Goal: Submit feedback/report problem: Submit feedback/report problem

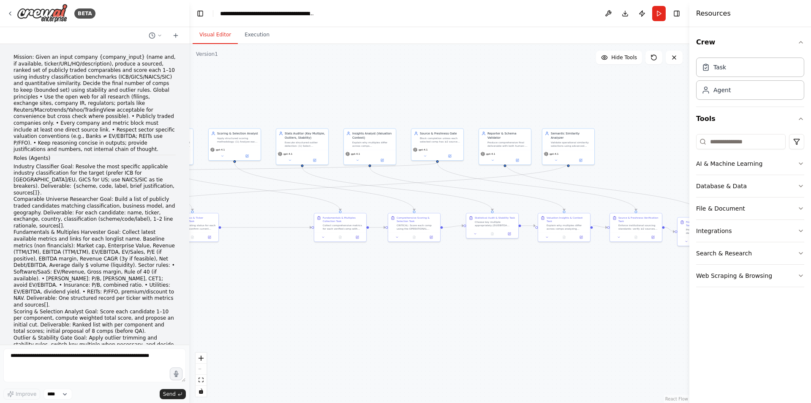
scroll to position [27621, 0]
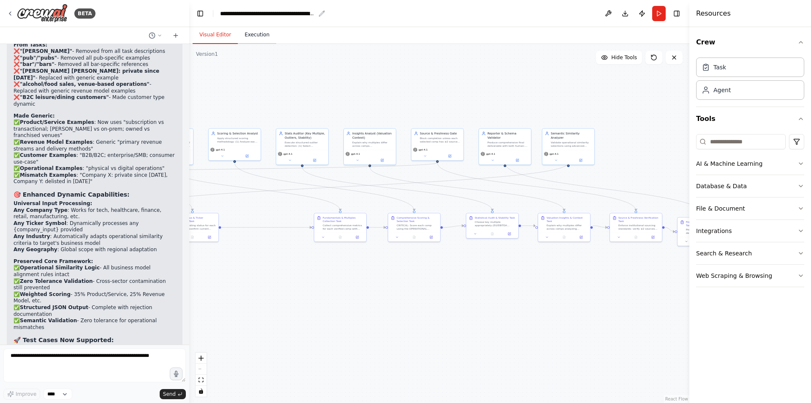
click at [245, 41] on button "Execution" at bounding box center [257, 35] width 38 height 18
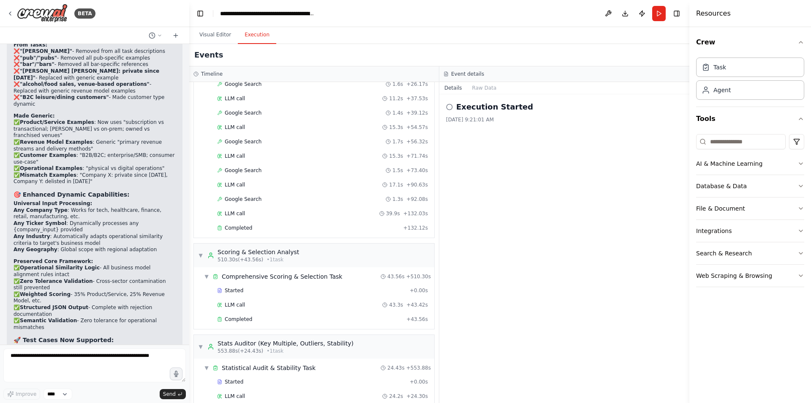
scroll to position [1551, 0]
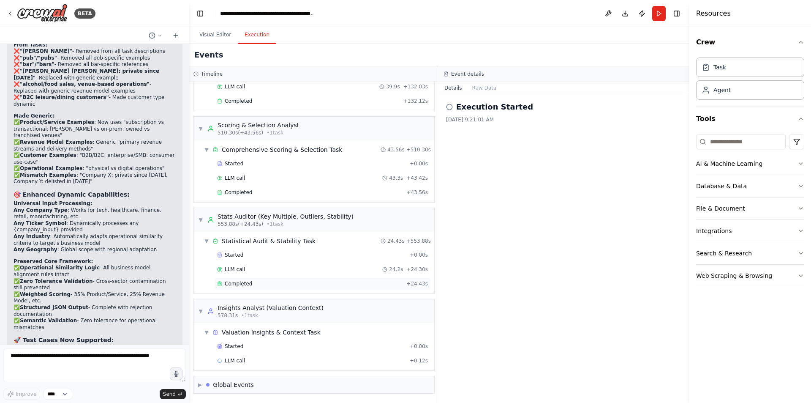
click at [244, 284] on span "Completed" at bounding box center [238, 283] width 27 height 7
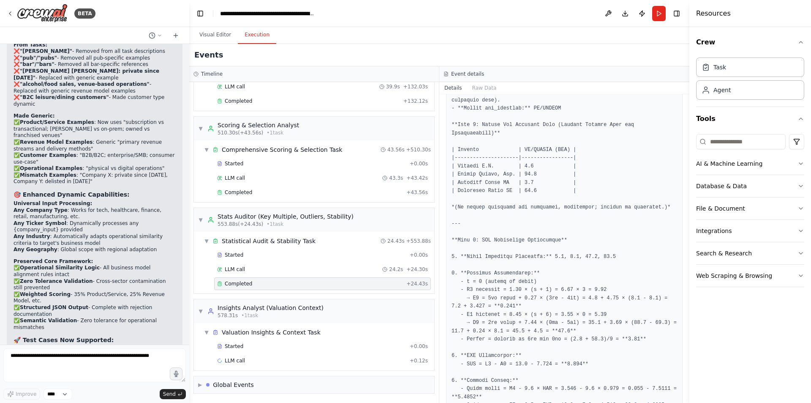
scroll to position [1425, 0]
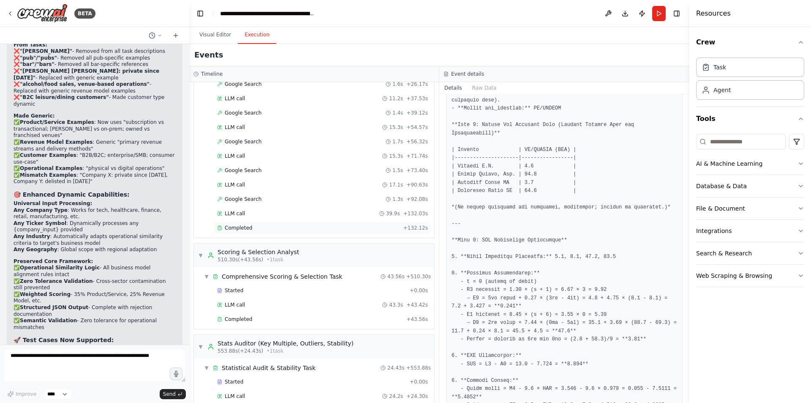
click at [256, 231] on div "Completed" at bounding box center [308, 227] width 183 height 7
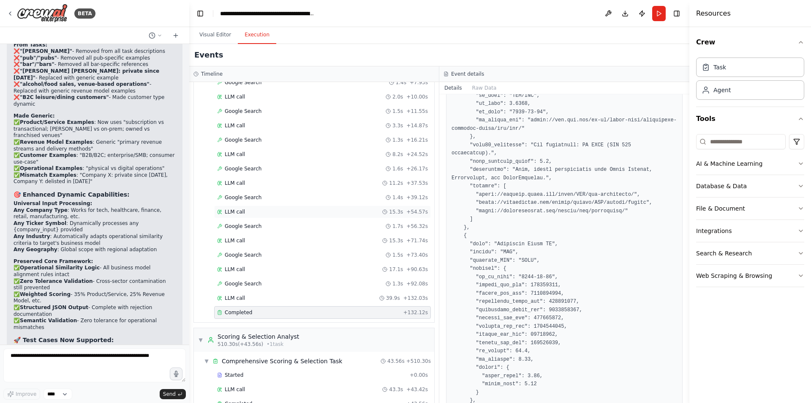
scroll to position [1002, 0]
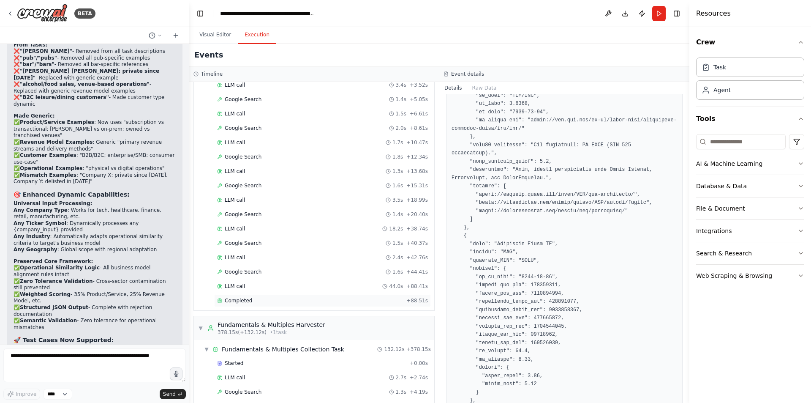
click at [239, 297] on div "Completed + 88.51s" at bounding box center [322, 300] width 217 height 13
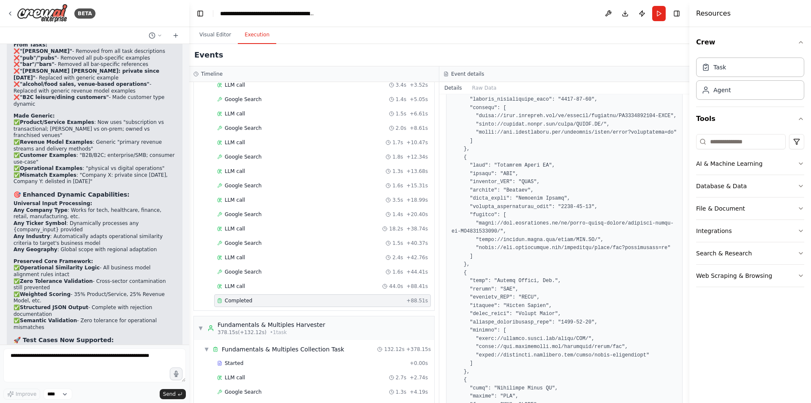
scroll to position [0, 0]
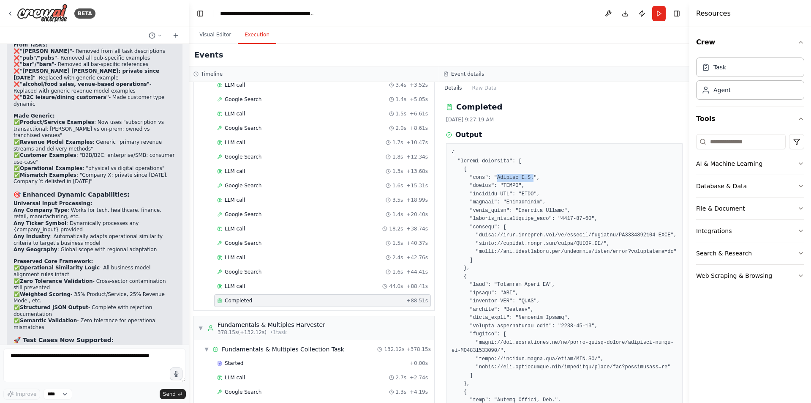
drag, startPoint x: 494, startPoint y: 178, endPoint x: 526, endPoint y: 180, distance: 32.2
copy pre "Signify N.V."
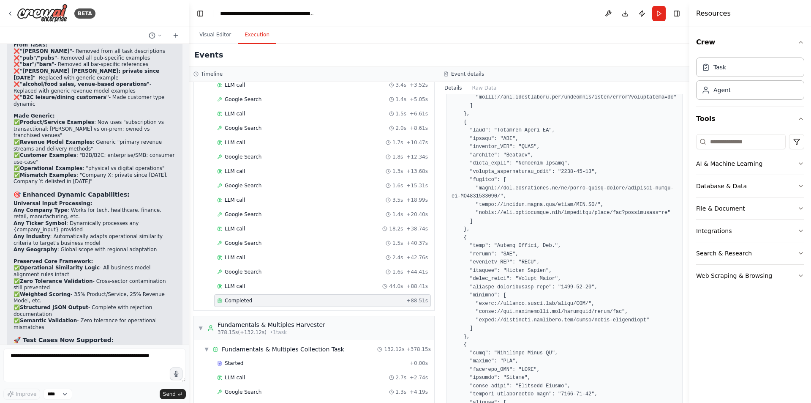
scroll to position [169, 0]
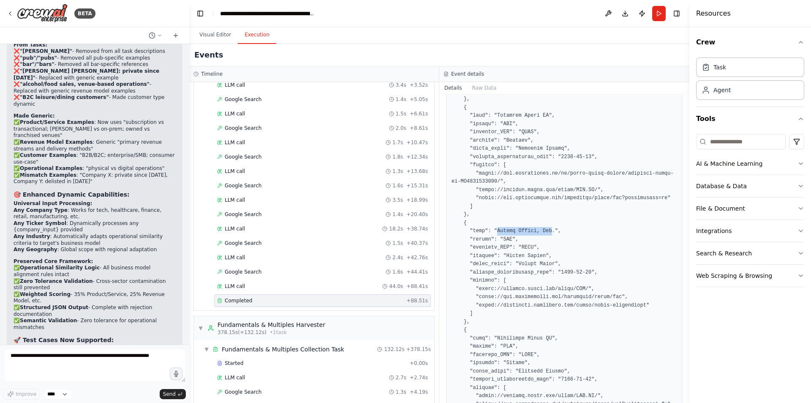
drag, startPoint x: 494, startPoint y: 229, endPoint x: 545, endPoint y: 230, distance: 50.7
click at [545, 230] on pre at bounding box center [565, 330] width 226 height 700
copy pre "Acuity Brands, Inc"
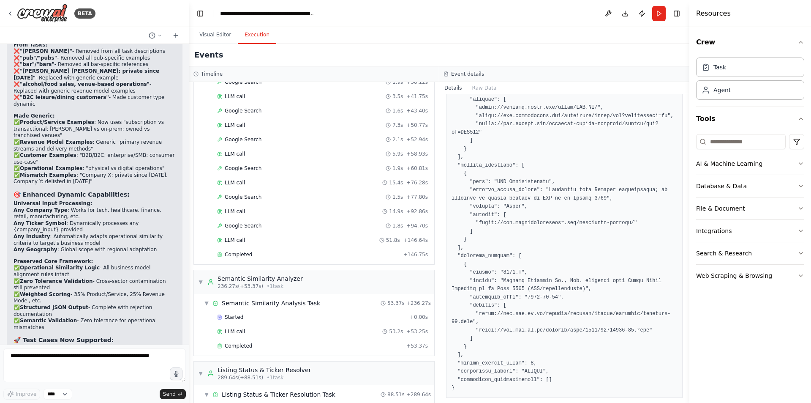
scroll to position [664, 0]
click at [262, 352] on div "Started + 0.00s LLM call 53.2s + 53.25s Completed + 53.37s" at bounding box center [318, 332] width 234 height 43
click at [259, 353] on div "Started + 0.00s LLM call 53.2s + 53.25s Completed + 53.37s" at bounding box center [318, 332] width 234 height 43
click at [259, 352] on div "Started + 0.00s LLM call 53.2s + 53.25s Completed + 53.37s" at bounding box center [318, 332] width 234 height 43
click at [261, 349] on div "Completed" at bounding box center [310, 346] width 186 height 7
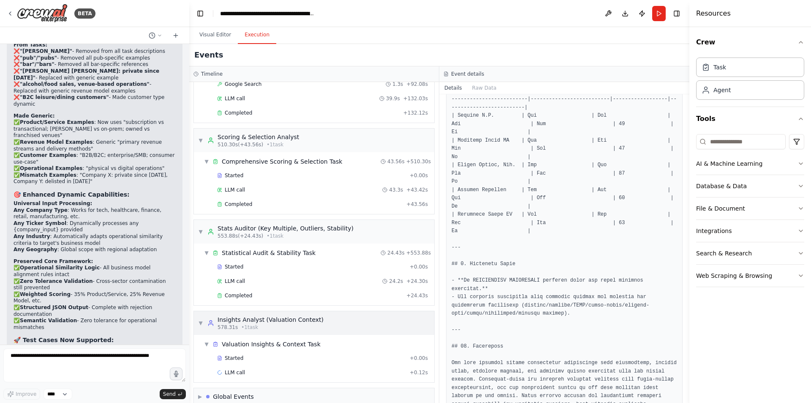
scroll to position [1551, 0]
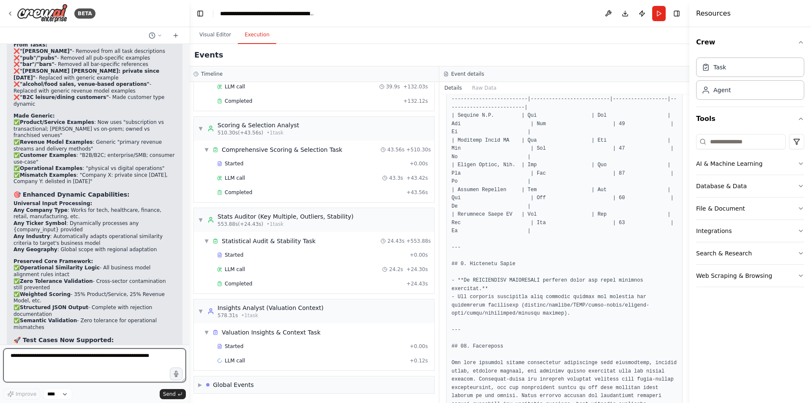
click at [84, 376] on textarea at bounding box center [94, 365] width 182 height 34
click at [271, 366] on div "LLM call + 0.12s" at bounding box center [322, 360] width 217 height 13
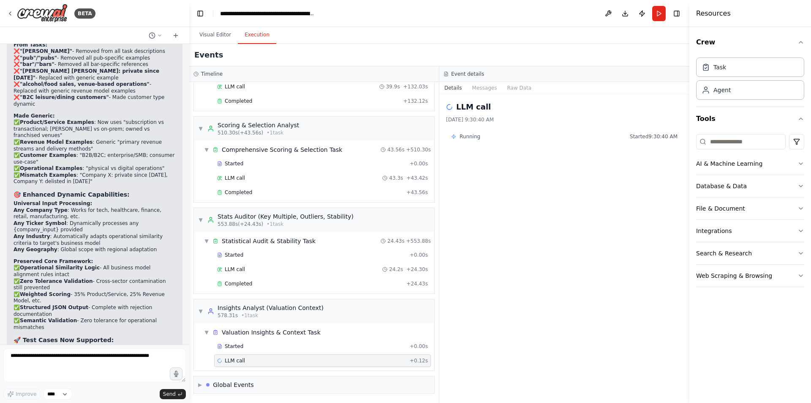
click at [271, 361] on div "LLM call + 0.12s" at bounding box center [322, 360] width 211 height 7
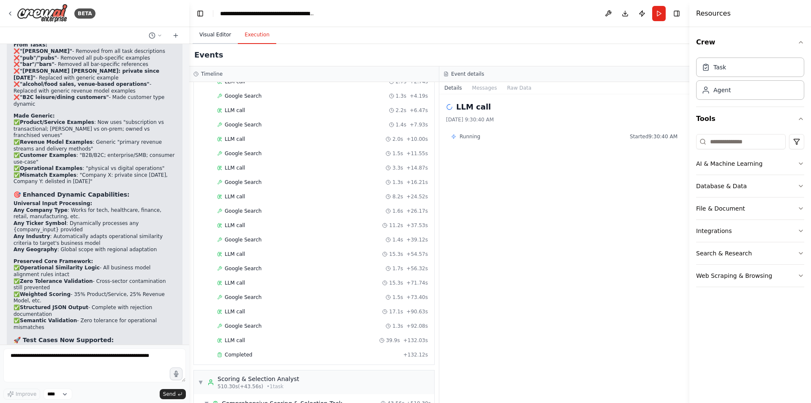
click at [227, 36] on button "Visual Editor" at bounding box center [215, 35] width 45 height 18
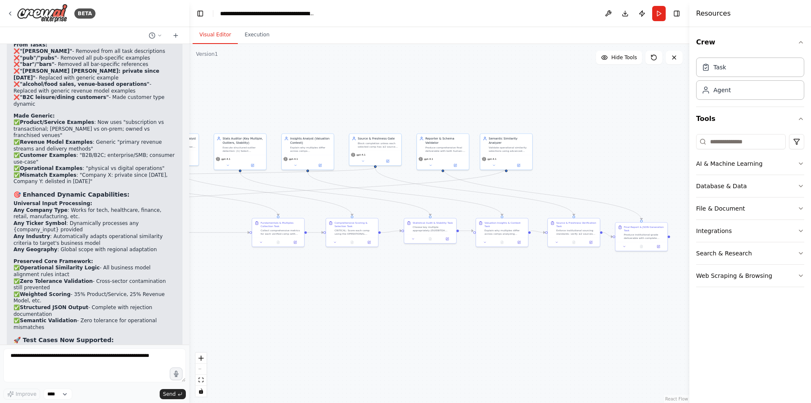
drag, startPoint x: 394, startPoint y: 298, endPoint x: 332, endPoint y: 303, distance: 62.3
click at [332, 303] on div ".deletable-edge-delete-btn { width: 20px; height: 20px; border: 0px solid #ffff…" at bounding box center [439, 223] width 500 height 359
click at [80, 353] on textarea at bounding box center [94, 365] width 182 height 34
drag, startPoint x: 554, startPoint y: 332, endPoint x: 653, endPoint y: 331, distance: 99.7
click at [653, 331] on div ".deletable-edge-delete-btn { width: 20px; height: 20px; border: 0px solid #ffff…" at bounding box center [439, 223] width 500 height 359
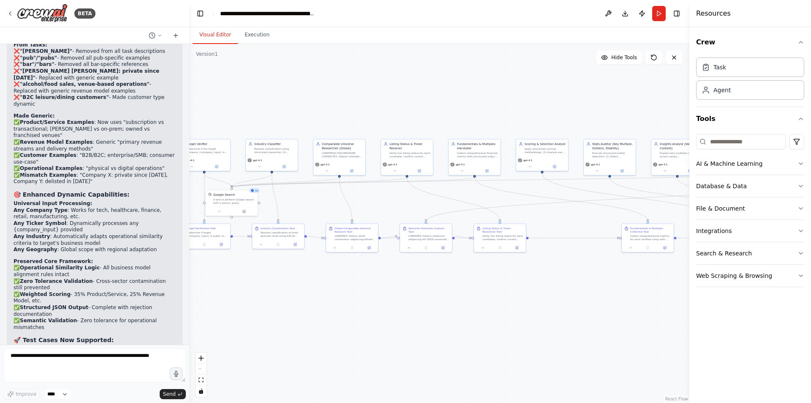
drag, startPoint x: 507, startPoint y: 310, endPoint x: 537, endPoint y: 310, distance: 30.4
click at [537, 310] on div ".deletable-edge-delete-btn { width: 20px; height: 20px; border: 0px solid #ffff…" at bounding box center [439, 223] width 500 height 359
drag, startPoint x: 465, startPoint y: 294, endPoint x: 330, endPoint y: 299, distance: 134.9
click at [331, 301] on div ".deletable-edge-delete-btn { width: 20px; height: 20px; border: 0px solid #ffff…" at bounding box center [439, 223] width 500 height 359
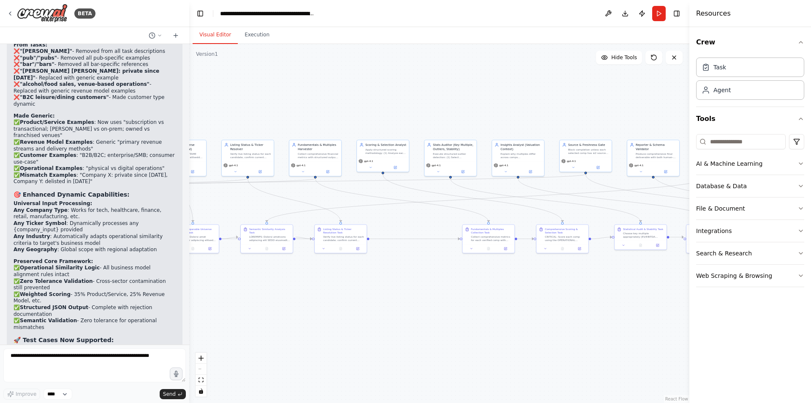
drag, startPoint x: 477, startPoint y: 303, endPoint x: 365, endPoint y: 304, distance: 112.4
click at [365, 305] on div ".deletable-edge-delete-btn { width: 20px; height: 20px; border: 0px solid #ffff…" at bounding box center [439, 223] width 500 height 359
click at [57, 368] on textarea at bounding box center [94, 365] width 182 height 34
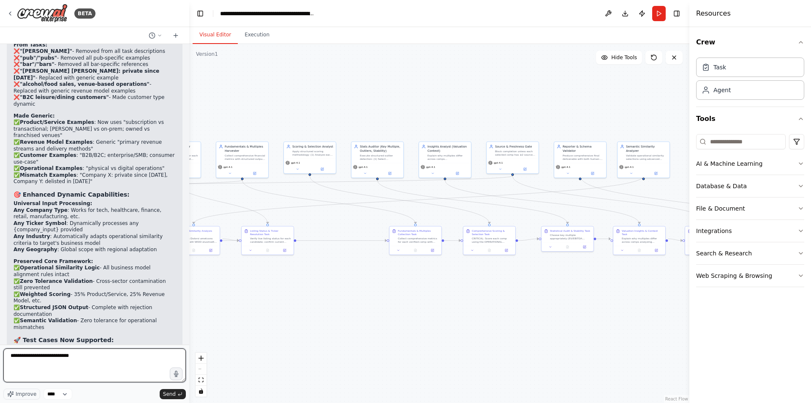
click at [19, 376] on textarea "**********" at bounding box center [94, 365] width 182 height 34
click at [70, 362] on textarea "**********" at bounding box center [94, 365] width 182 height 34
click at [93, 359] on textarea "**********" at bounding box center [94, 365] width 182 height 34
click at [114, 353] on textarea "**********" at bounding box center [94, 365] width 182 height 34
drag, startPoint x: 121, startPoint y: 358, endPoint x: 76, endPoint y: 359, distance: 44.8
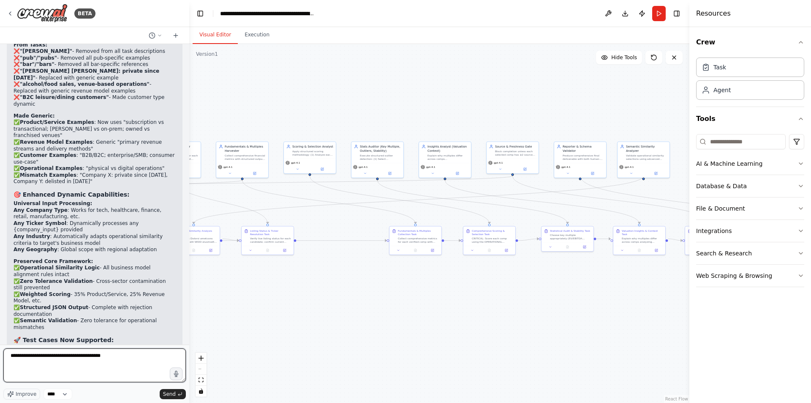
click at [76, 359] on textarea "**********" at bounding box center [94, 365] width 182 height 34
type textarea "**********"
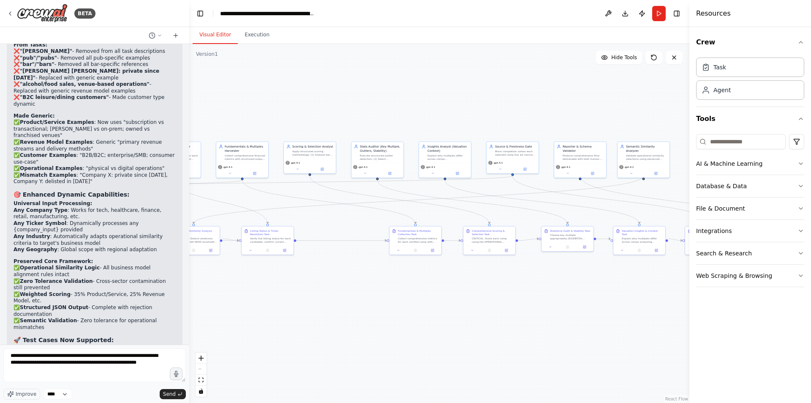
click at [183, 395] on button "Send" at bounding box center [173, 394] width 26 height 10
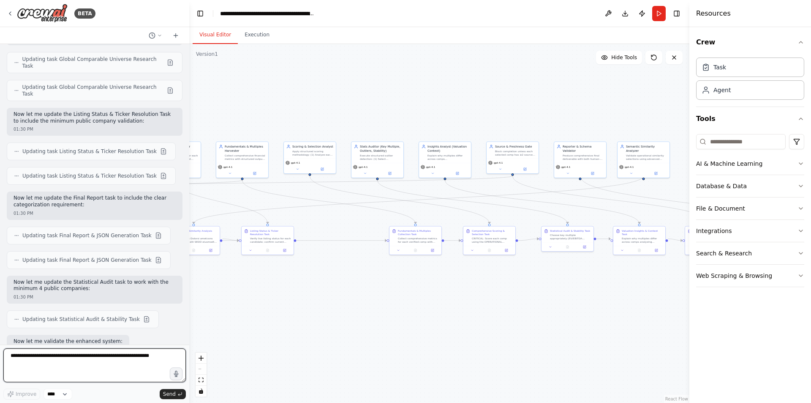
scroll to position [28159, 0]
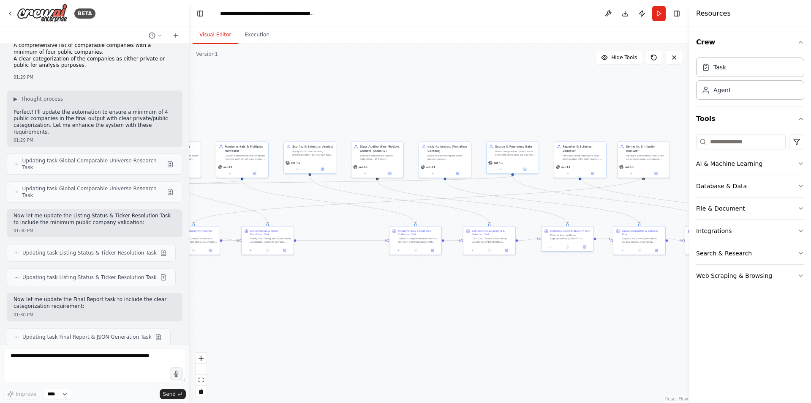
drag, startPoint x: 77, startPoint y: 180, endPoint x: 134, endPoint y: 182, distance: 56.6
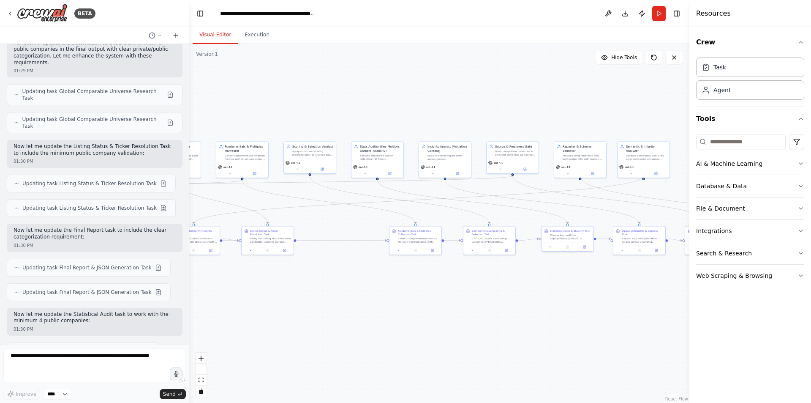
scroll to position [28244, 0]
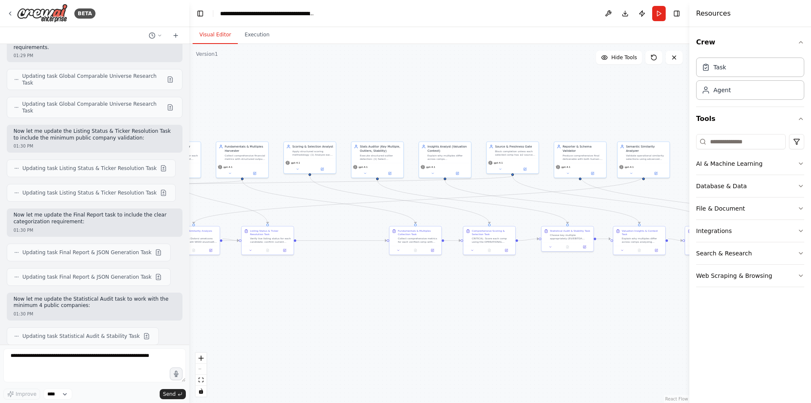
drag, startPoint x: 93, startPoint y: 174, endPoint x: 177, endPoint y: 173, distance: 84.9
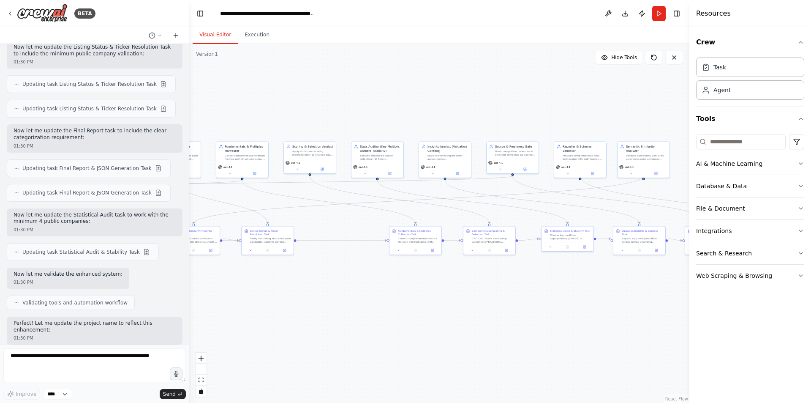
scroll to position [28328, 0]
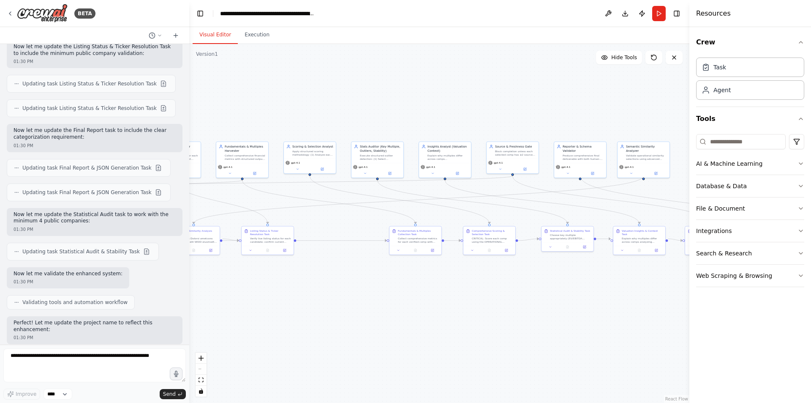
drag, startPoint x: 82, startPoint y: 271, endPoint x: 161, endPoint y: 270, distance: 79.4
drag, startPoint x: 147, startPoint y: 259, endPoint x: 108, endPoint y: 280, distance: 44.6
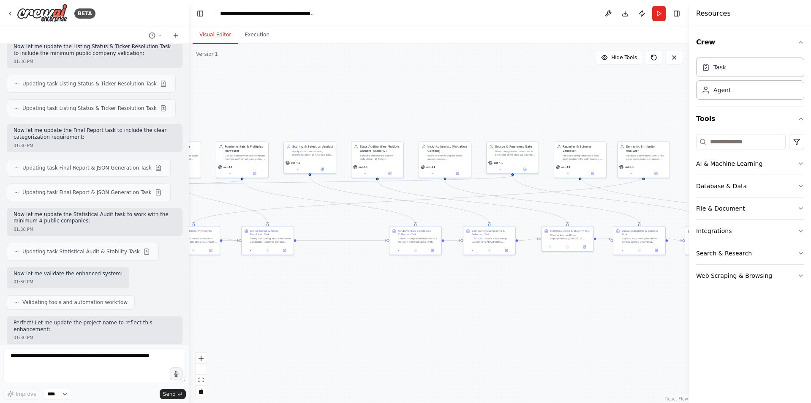
drag, startPoint x: 108, startPoint y: 280, endPoint x: 95, endPoint y: 297, distance: 20.8
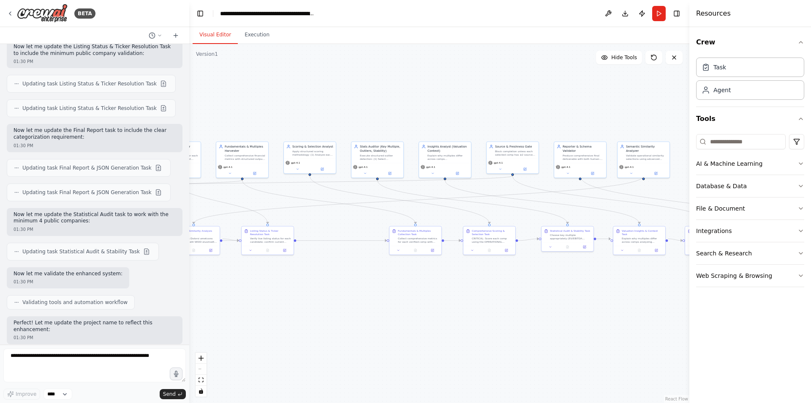
click at [67, 368] on textarea at bounding box center [94, 365] width 182 height 34
click at [66, 368] on textarea at bounding box center [94, 365] width 182 height 34
type textarea "**********"
click at [172, 391] on span "Send" at bounding box center [169, 393] width 13 height 7
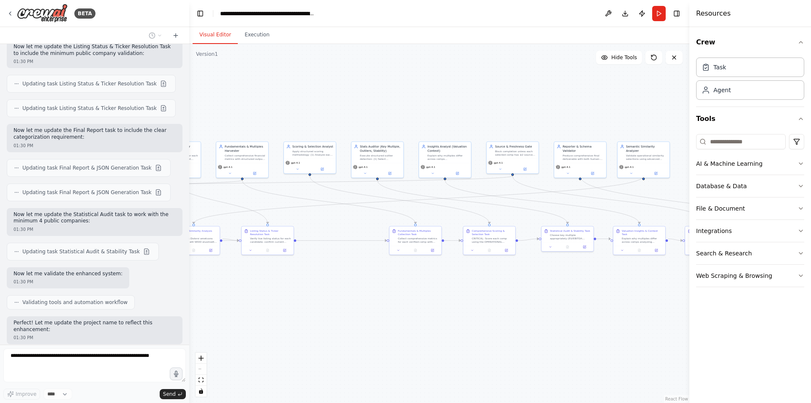
scroll to position [28385, 0]
